Goal: Information Seeking & Learning: Learn about a topic

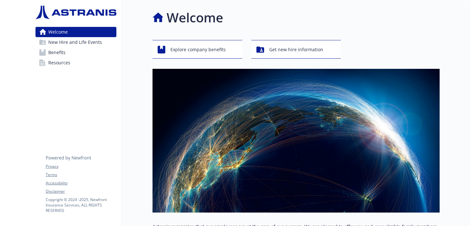
scroll to position [100, 0]
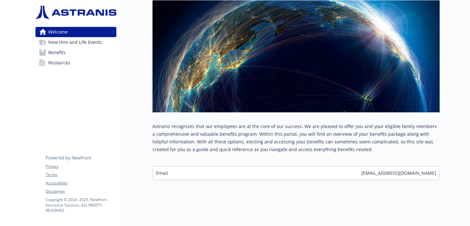
click at [74, 44] on span "New Hire and Life Events" at bounding box center [75, 42] width 54 height 10
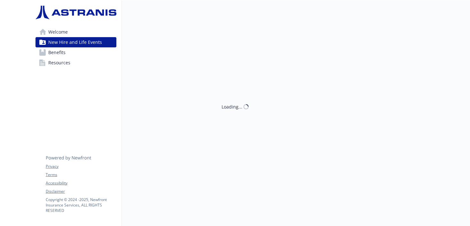
scroll to position [0, 0]
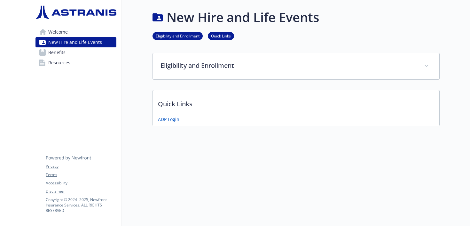
click at [76, 51] on link "Benefits" at bounding box center [76, 52] width 81 height 10
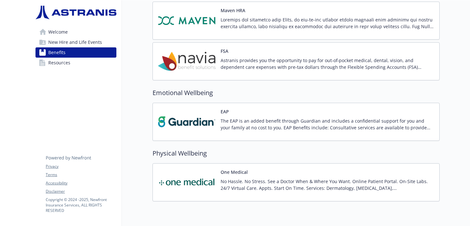
scroll to position [637, 0]
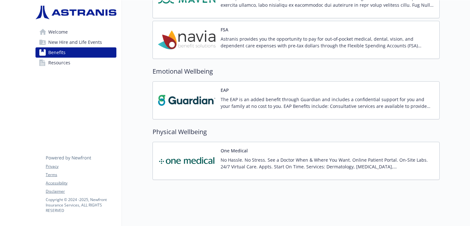
click at [92, 65] on link "Resources" at bounding box center [76, 63] width 81 height 10
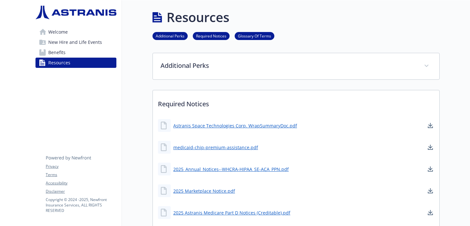
scroll to position [637, 0]
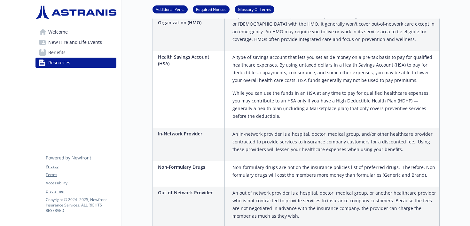
click at [83, 56] on link "Benefits" at bounding box center [76, 52] width 81 height 10
